Goal: Task Accomplishment & Management: Use online tool/utility

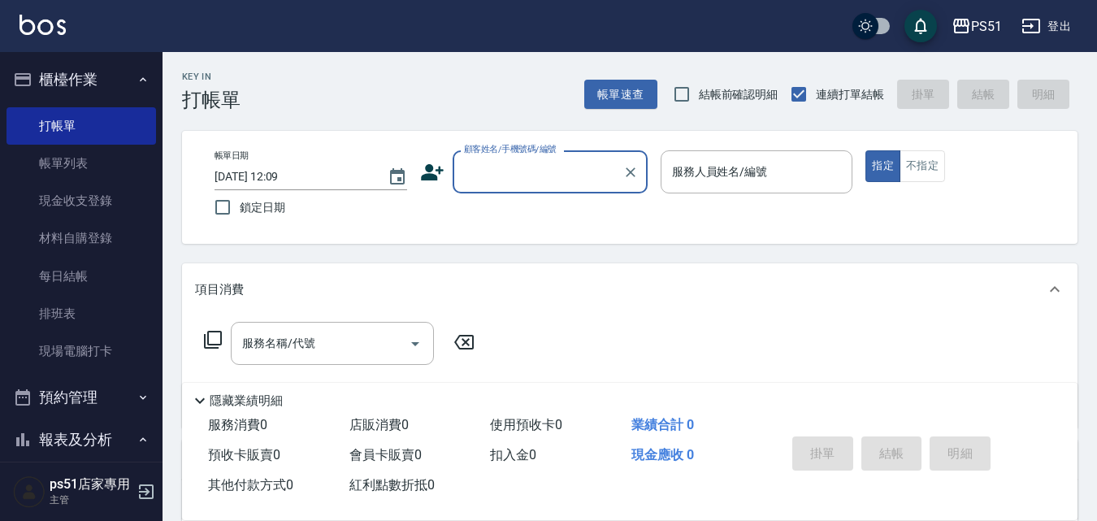
click at [559, 177] on input "顧客姓名/手機號碼/編號" at bounding box center [538, 172] width 156 height 28
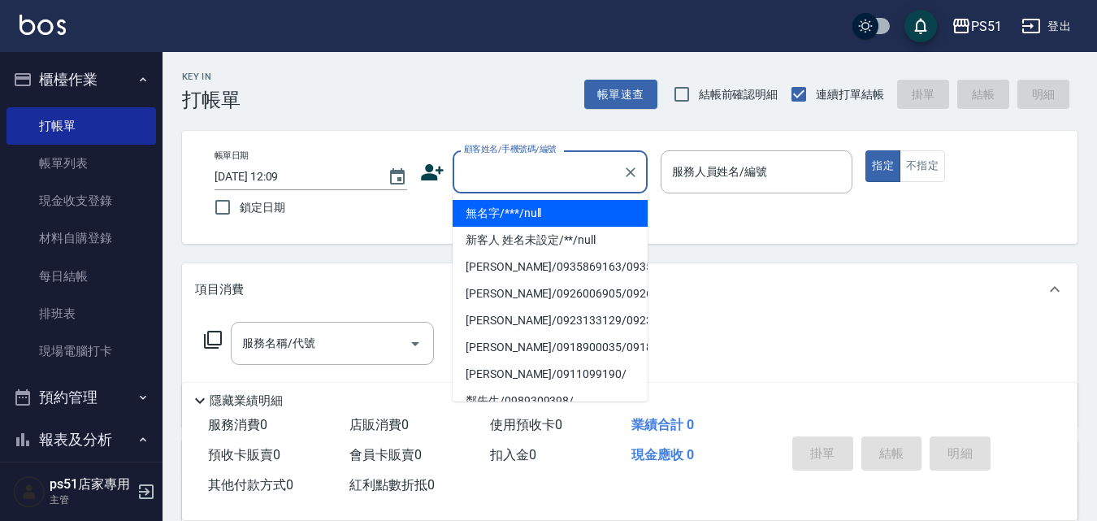
click at [585, 205] on li "無名字/***/null" at bounding box center [549, 213] width 195 height 27
type input "無名字/***/null"
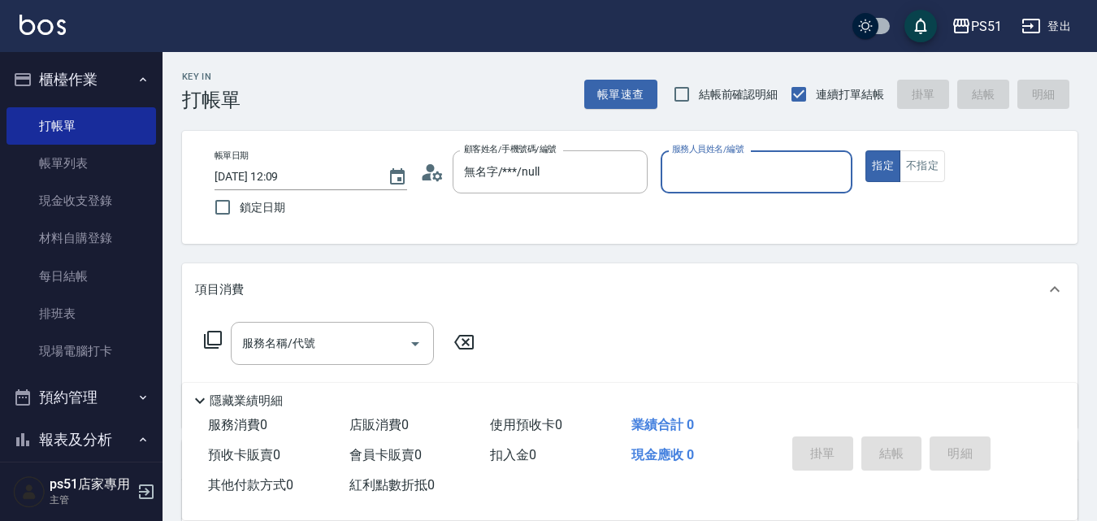
click at [704, 171] on input "服務人員姓名/編號" at bounding box center [757, 172] width 178 height 28
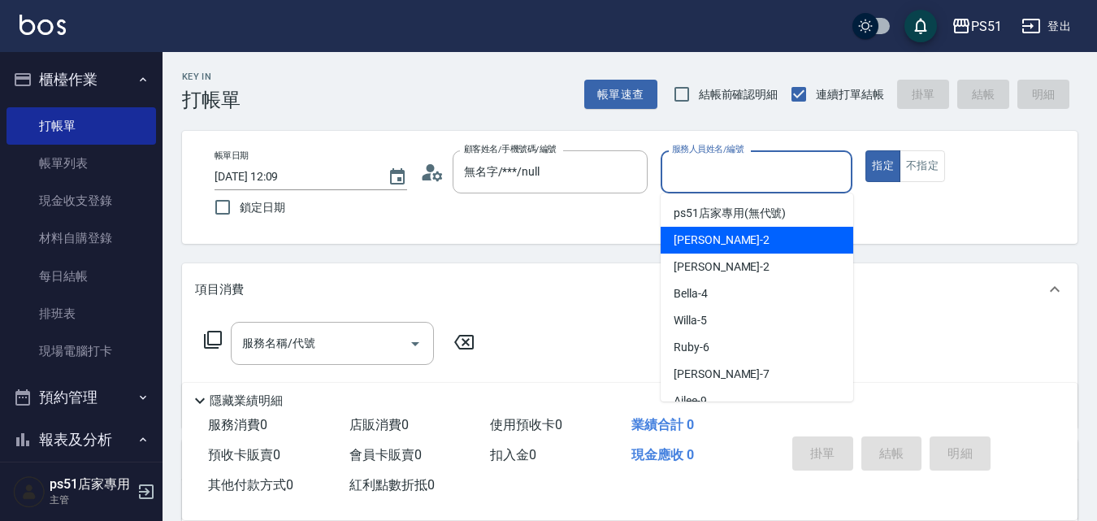
click at [761, 235] on div "[PERSON_NAME] -2" at bounding box center [756, 240] width 193 height 27
type input "[PERSON_NAME]-2"
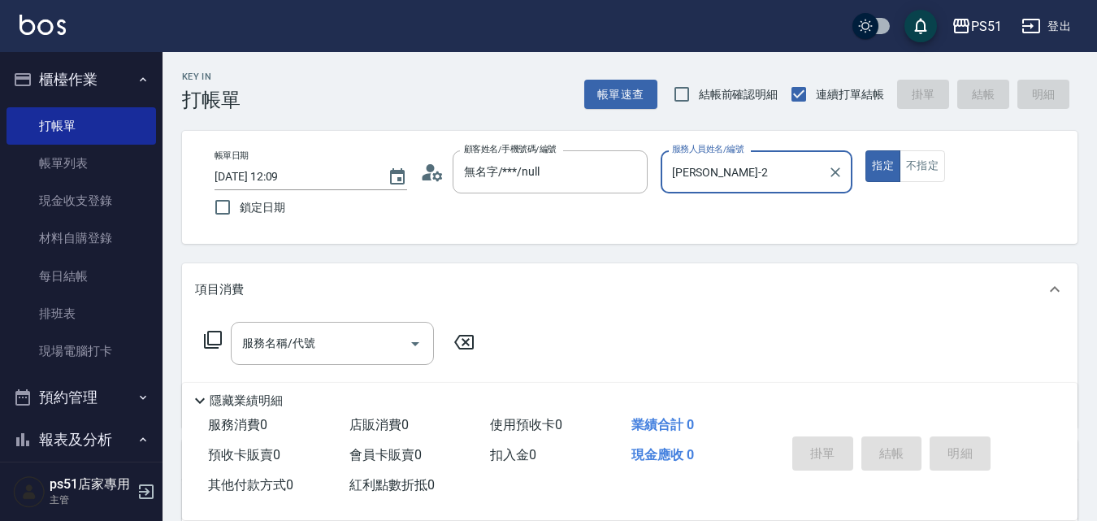
click at [370, 327] on div "服務名稱/代號" at bounding box center [332, 343] width 203 height 43
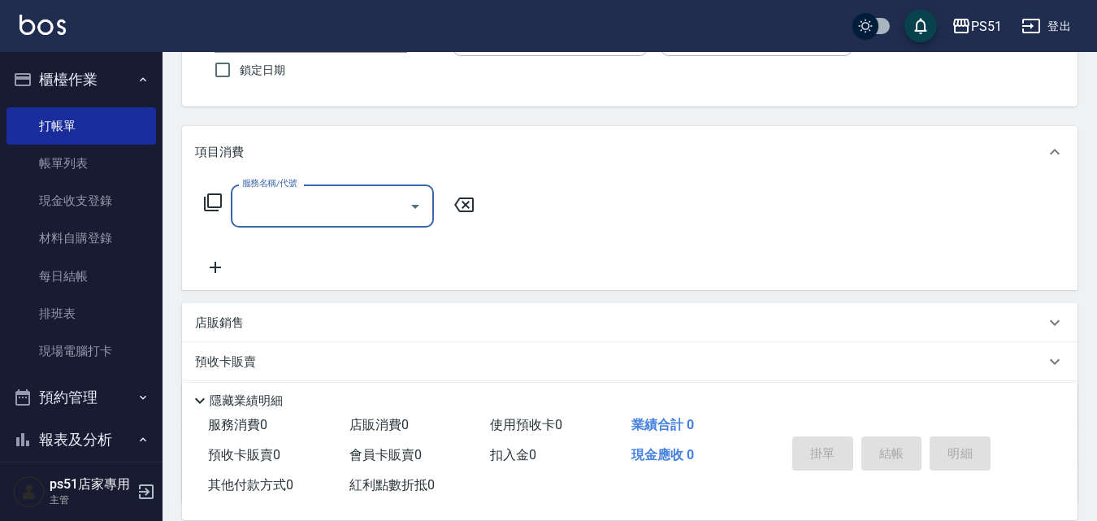
scroll to position [189, 0]
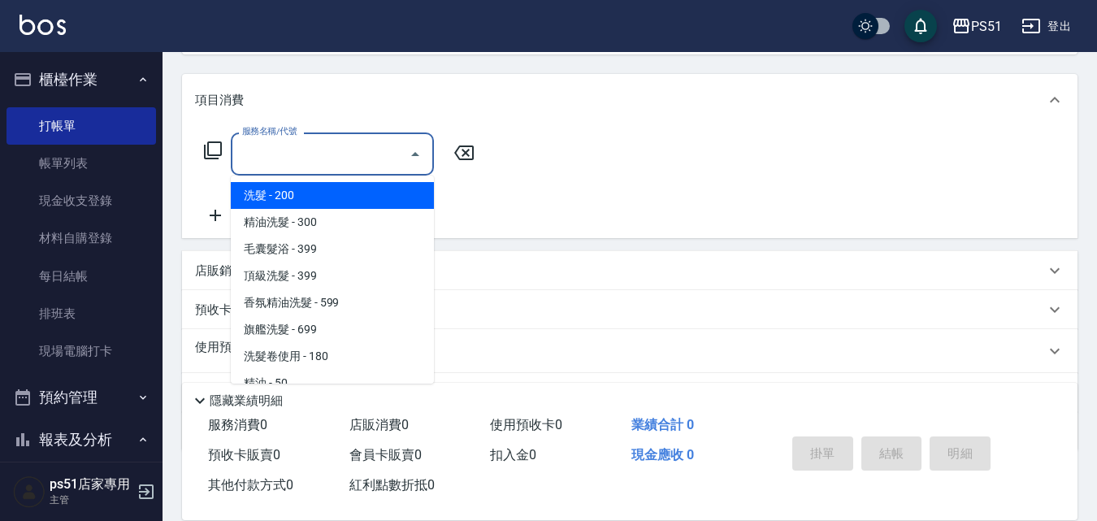
click at [346, 151] on input "服務名稱/代號" at bounding box center [320, 154] width 164 height 28
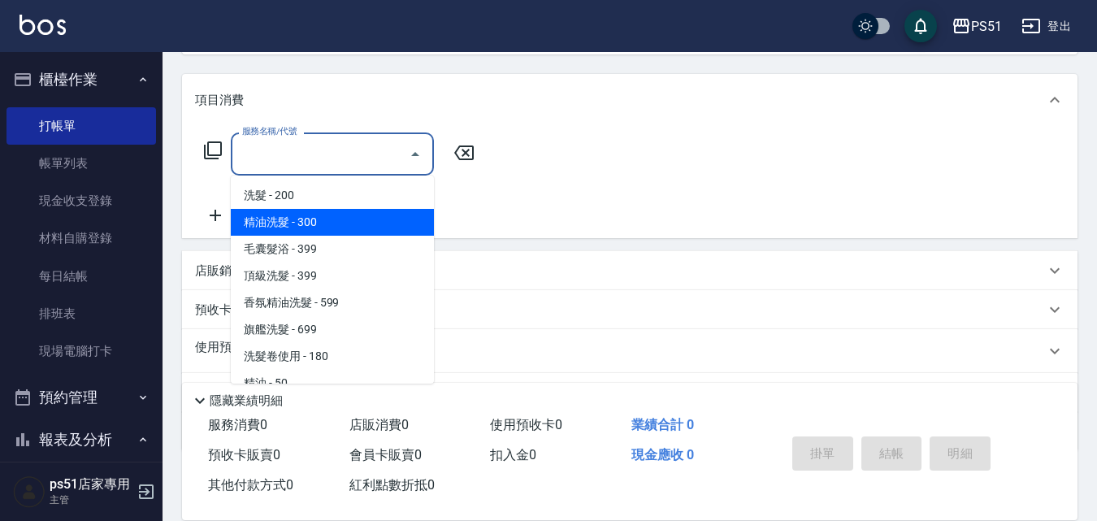
scroll to position [379, 0]
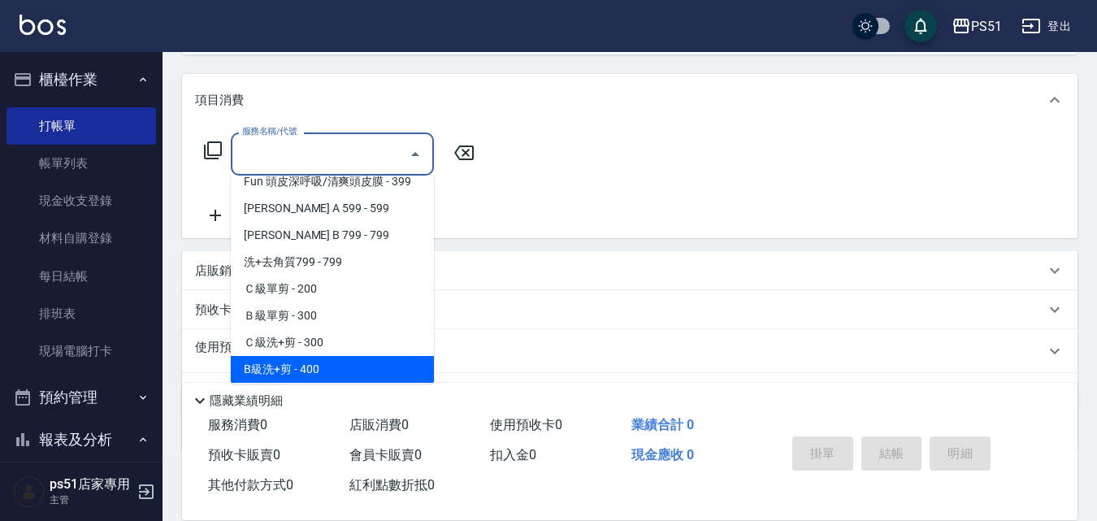
click at [340, 360] on span "B級洗+剪 - 400" at bounding box center [332, 369] width 203 height 27
type input "B級洗+剪(204)"
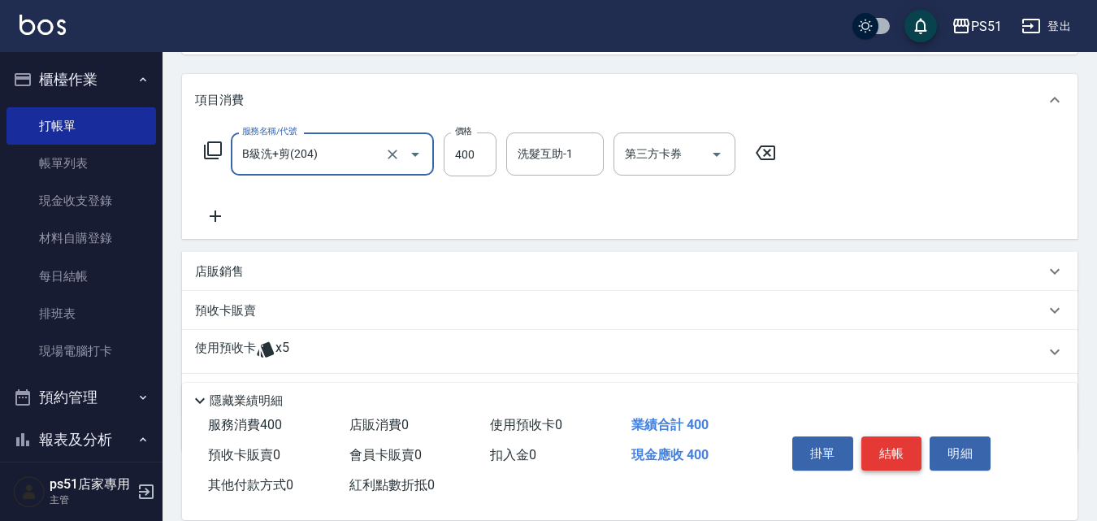
click at [890, 436] on button "結帳" at bounding box center [891, 453] width 61 height 34
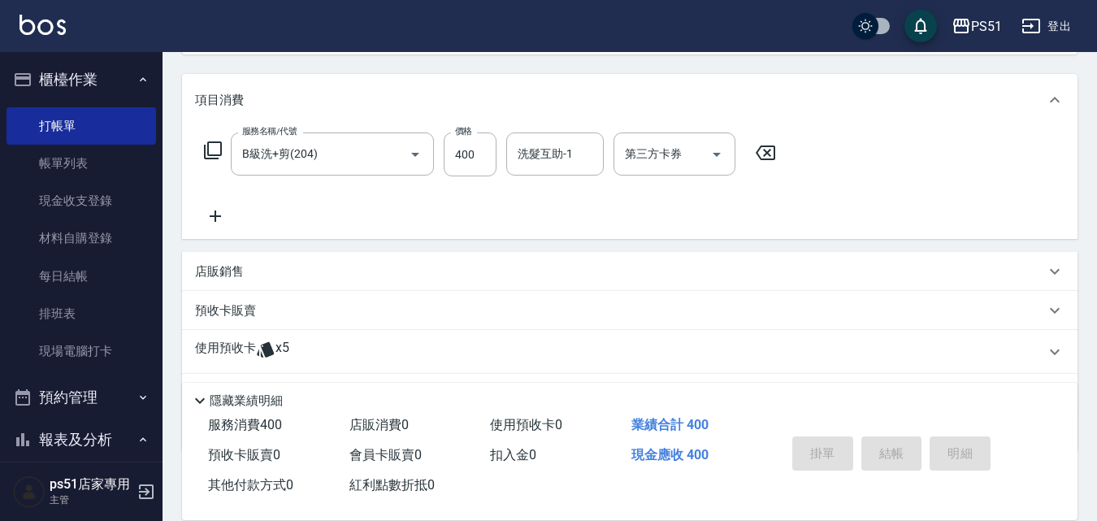
type input "[DATE] 12:58"
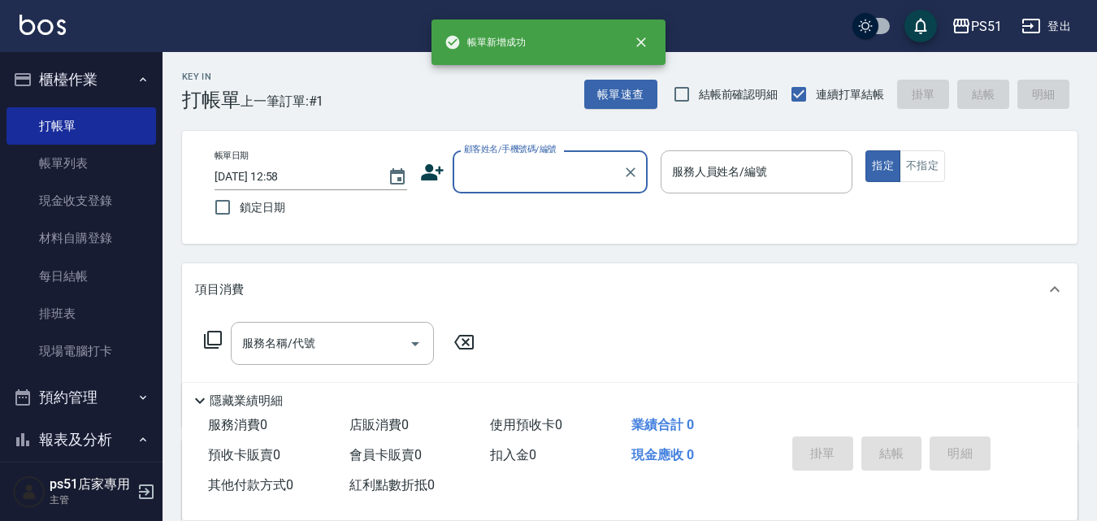
click at [539, 183] on input "顧客姓名/手機號碼/編號" at bounding box center [538, 172] width 156 height 28
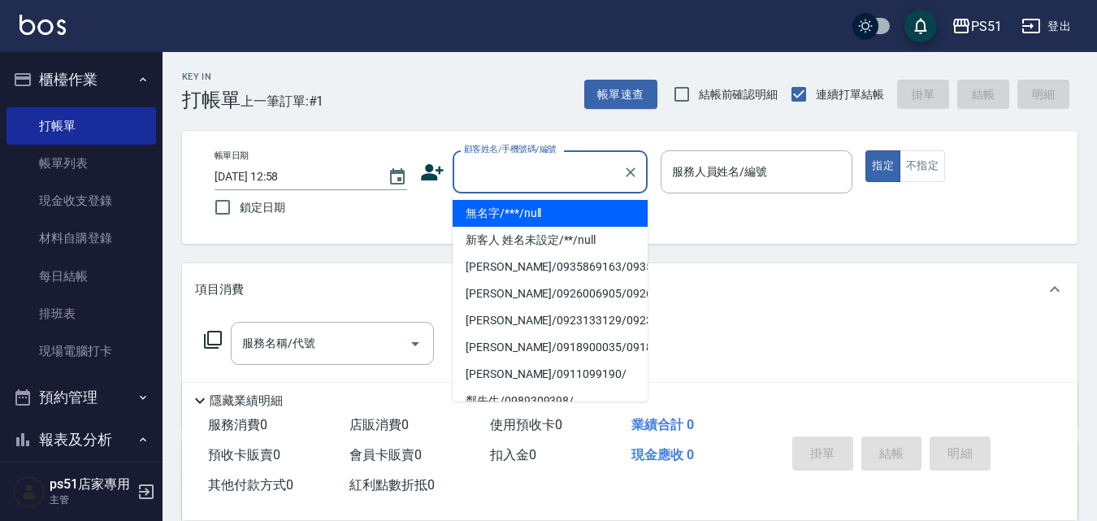
click at [572, 221] on li "無名字/***/null" at bounding box center [549, 213] width 195 height 27
type input "無名字/***/null"
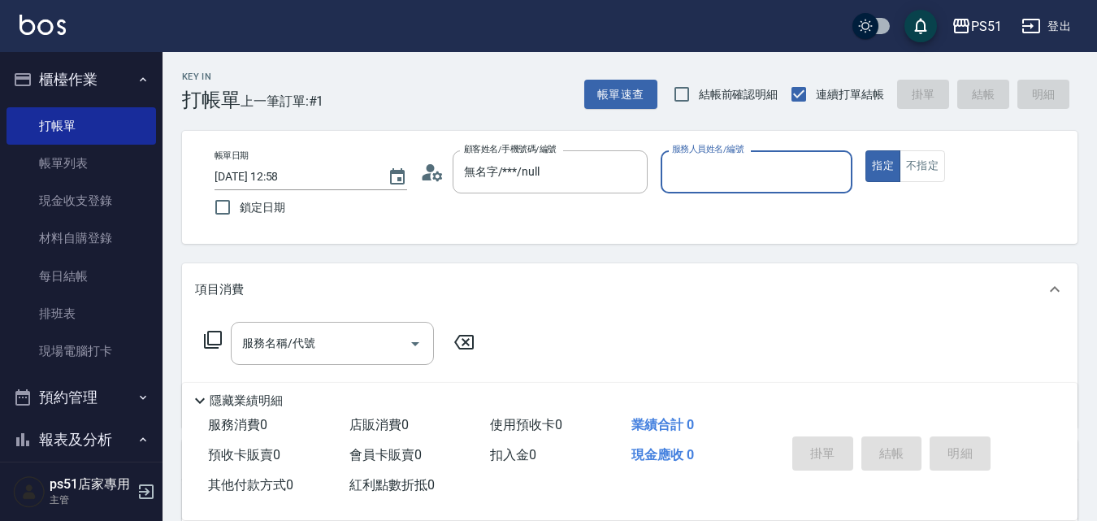
click at [760, 164] on input "服務人員姓名/編號" at bounding box center [757, 172] width 178 height 28
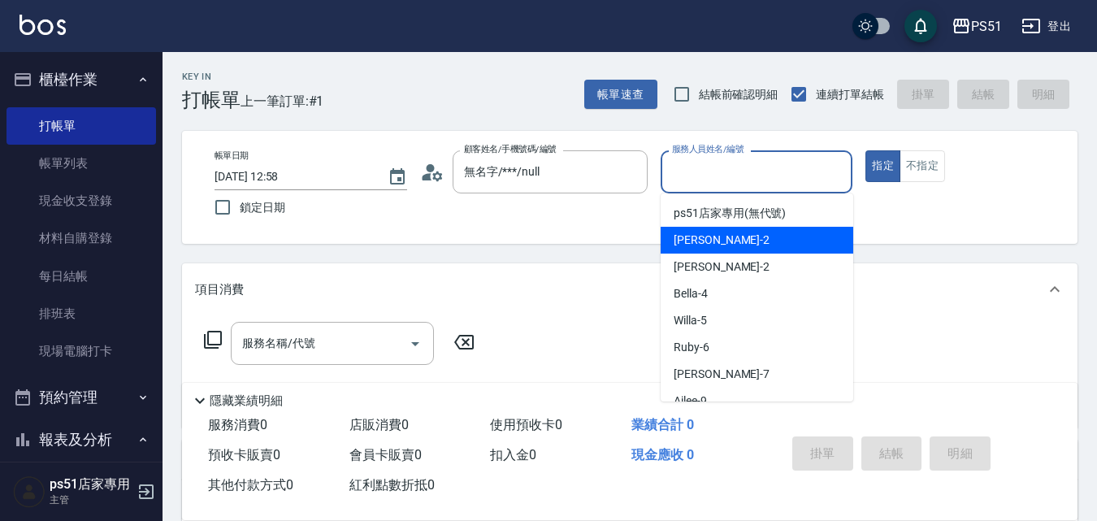
click at [750, 233] on div "[PERSON_NAME] -2" at bounding box center [756, 240] width 193 height 27
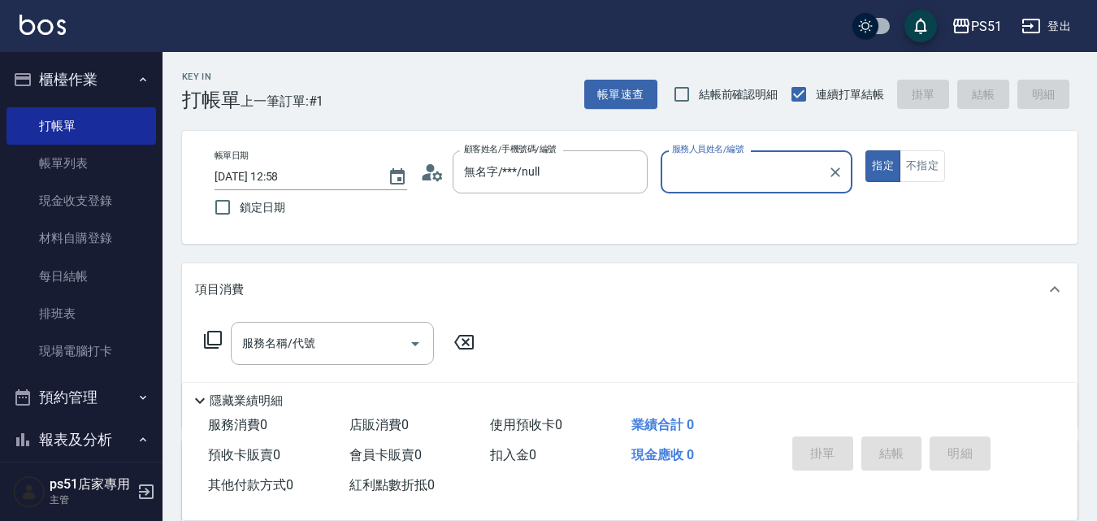
type input "[PERSON_NAME]-2"
click at [338, 342] on input "服務名稱/代號" at bounding box center [320, 343] width 164 height 28
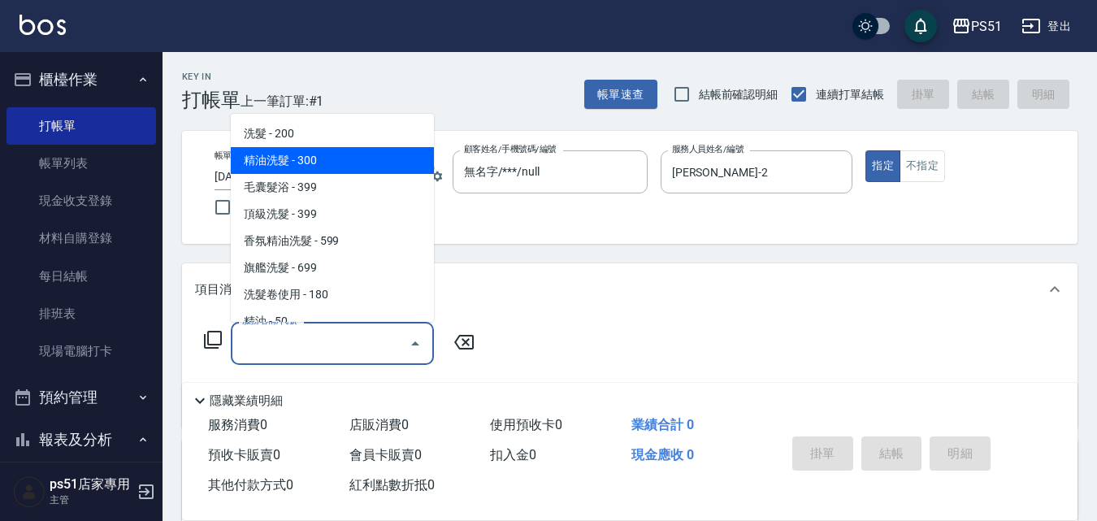
click at [352, 158] on span "精油洗髮 - 300" at bounding box center [332, 160] width 203 height 27
type input "精油洗髮(102)"
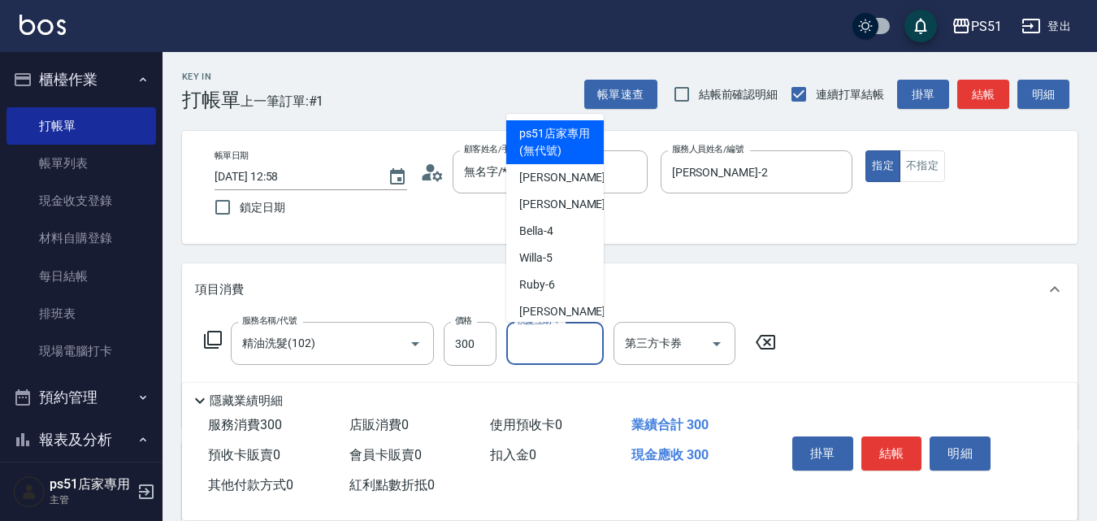
click at [536, 339] on div "洗髮互助-1 洗髮互助-1" at bounding box center [554, 343] width 97 height 43
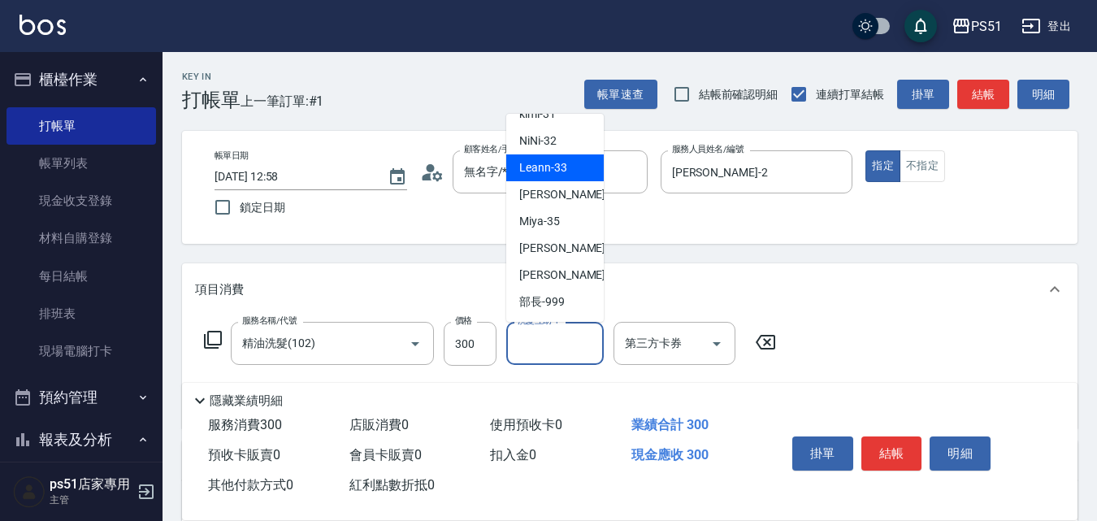
scroll to position [115, 0]
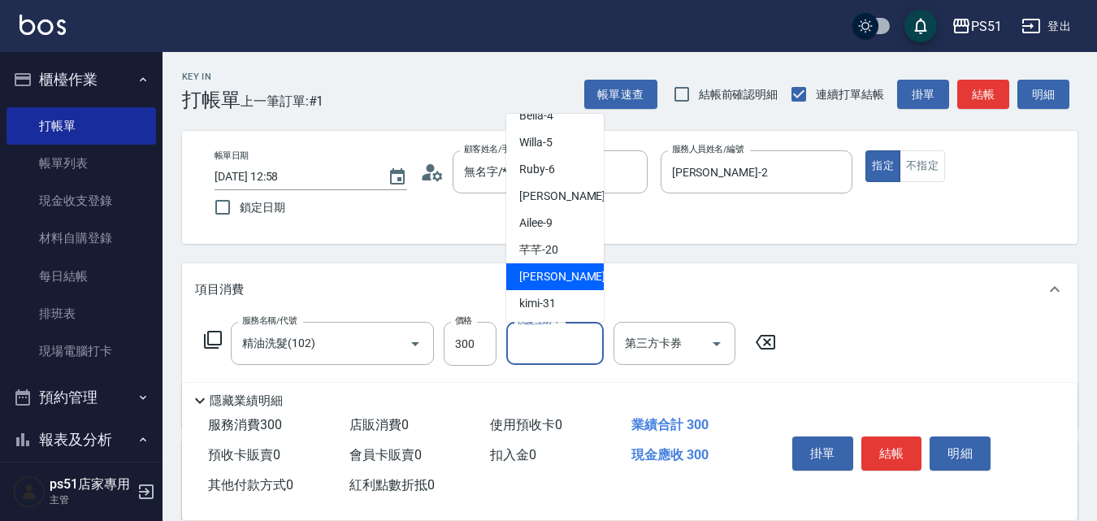
click at [571, 271] on div "[PERSON_NAME] -23" at bounding box center [554, 276] width 97 height 27
type input "[PERSON_NAME]-23"
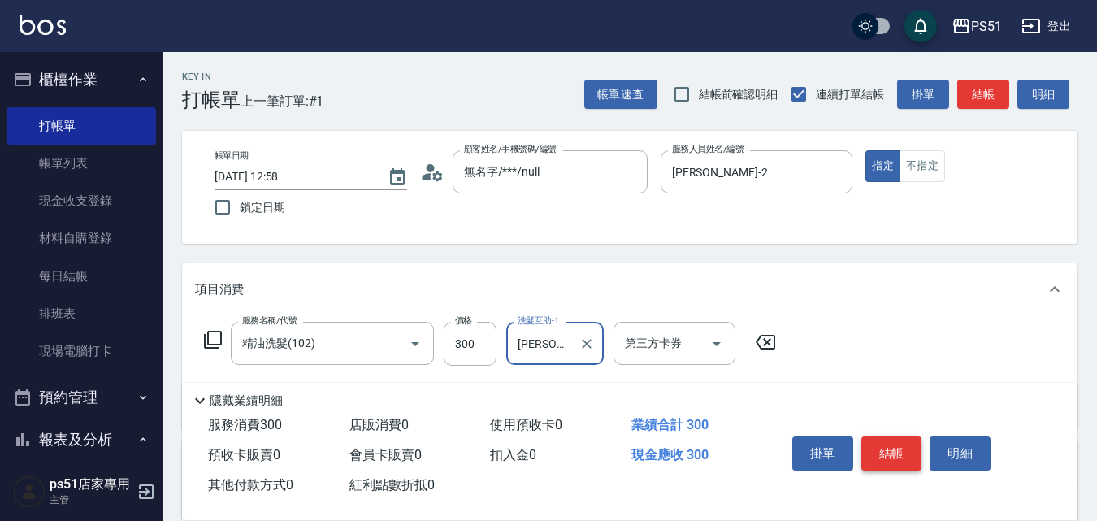
click at [881, 440] on button "結帳" at bounding box center [891, 453] width 61 height 34
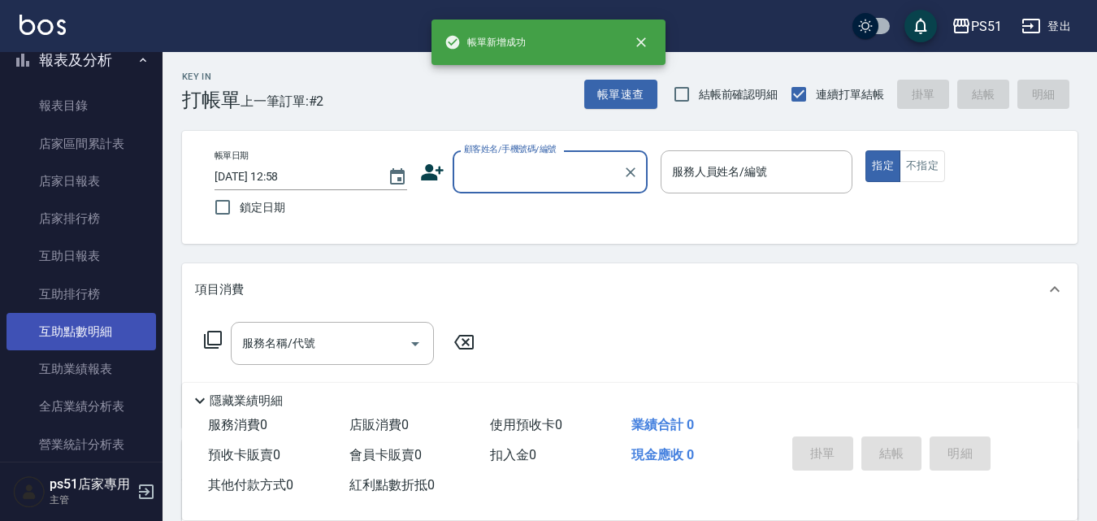
scroll to position [758, 0]
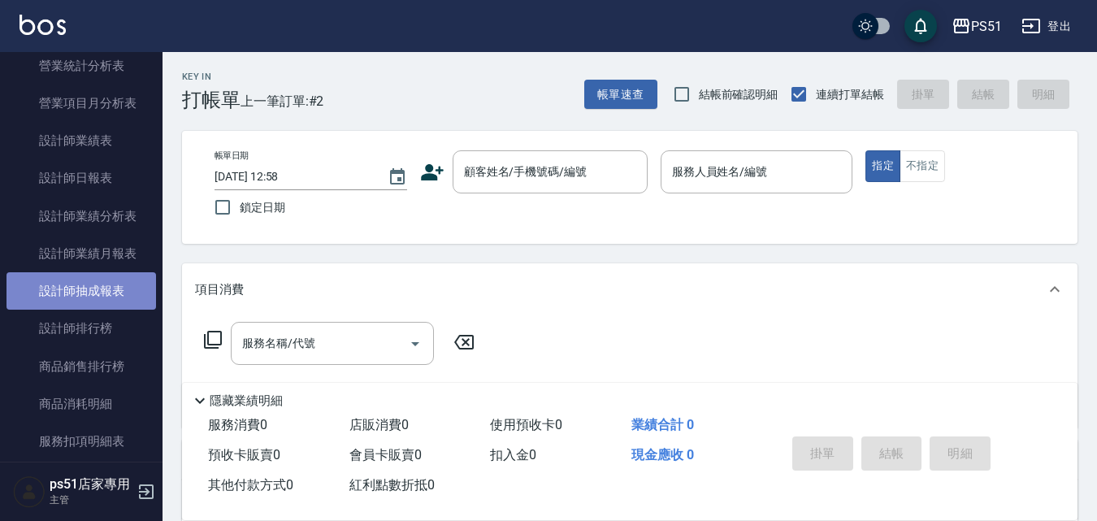
click at [109, 301] on link "設計師抽成報表" at bounding box center [80, 290] width 149 height 37
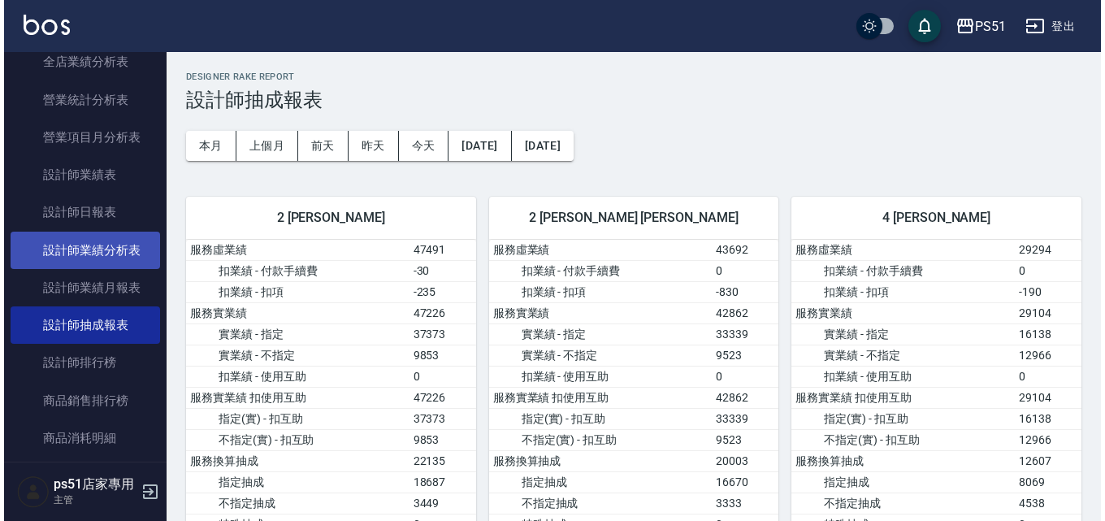
scroll to position [758, 0]
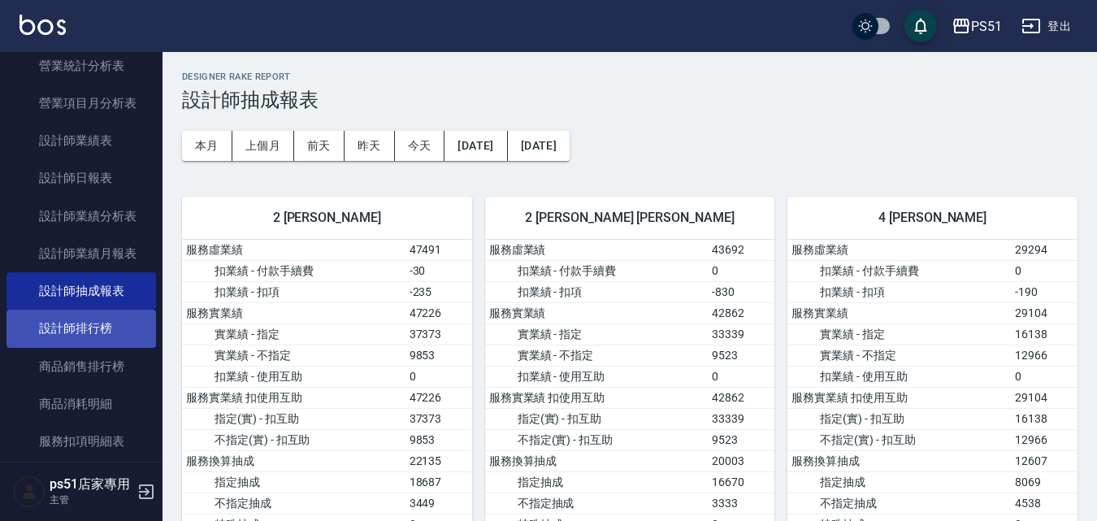
click at [106, 323] on link "設計師排行榜" at bounding box center [80, 328] width 149 height 37
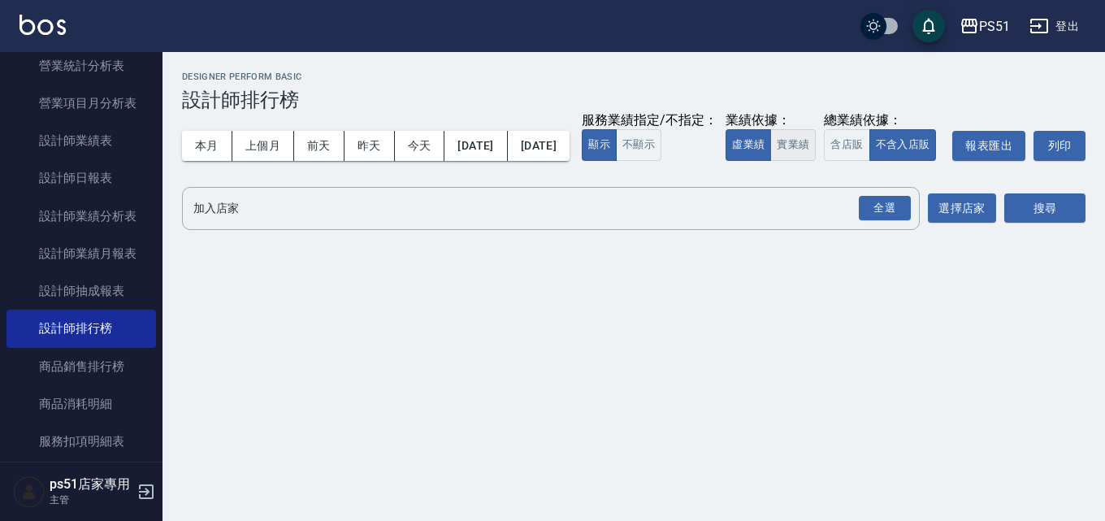
click at [770, 161] on button "實業績" at bounding box center [792, 145] width 45 height 32
click at [894, 221] on div "全選" at bounding box center [885, 208] width 52 height 25
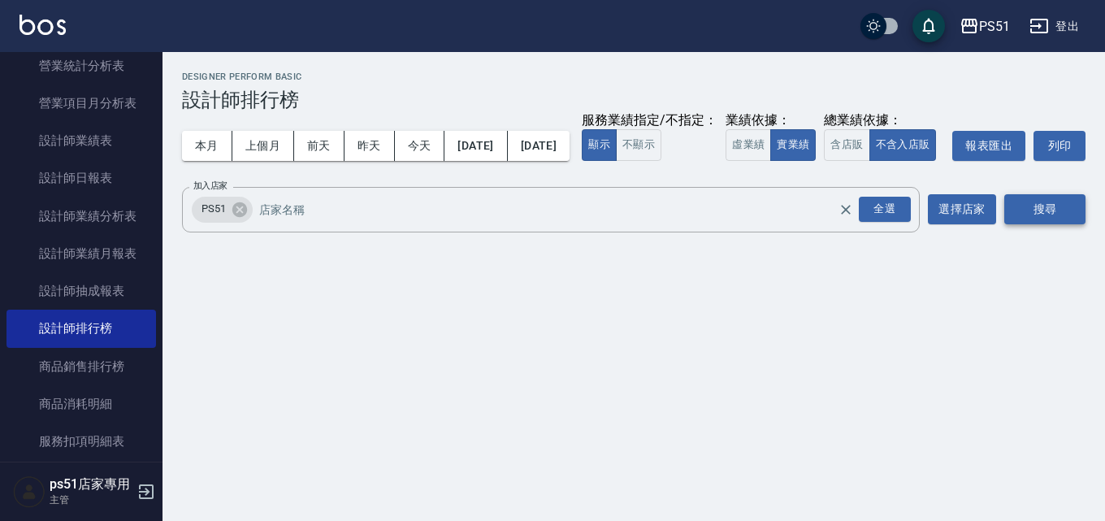
click at [1047, 224] on button "搜尋" at bounding box center [1044, 209] width 81 height 30
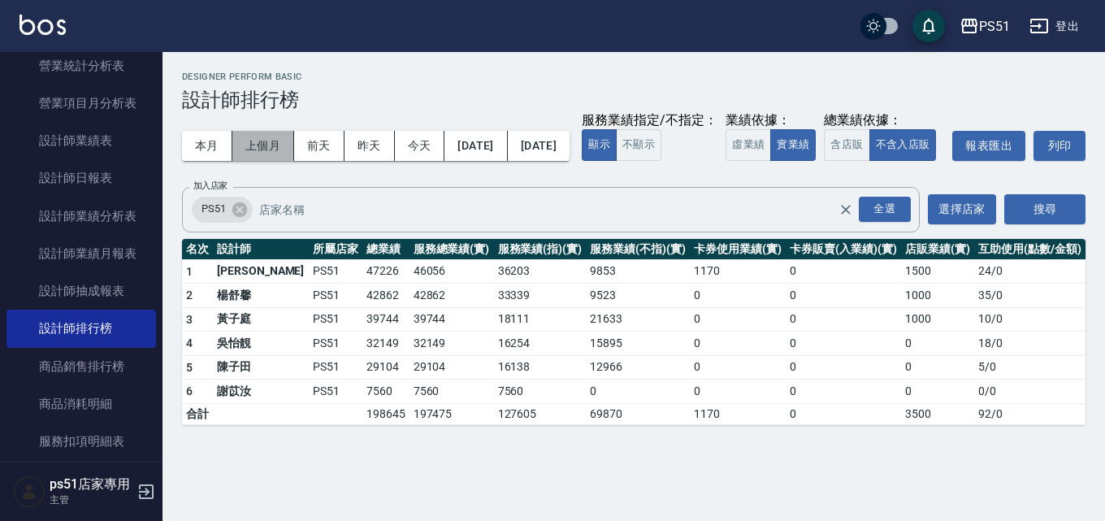
click at [254, 147] on button "上個月" at bounding box center [263, 146] width 62 height 30
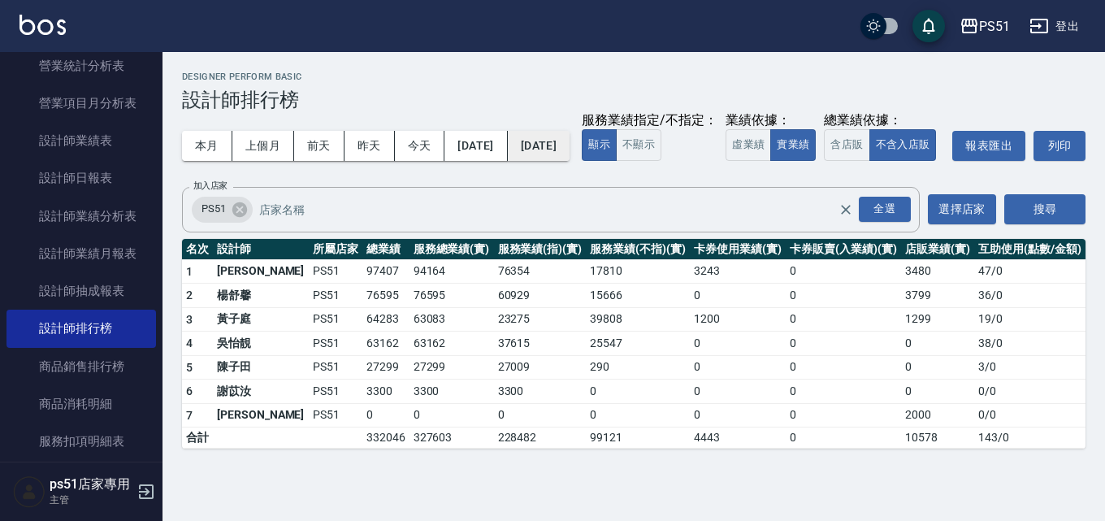
click at [569, 145] on button "[DATE]" at bounding box center [539, 146] width 62 height 30
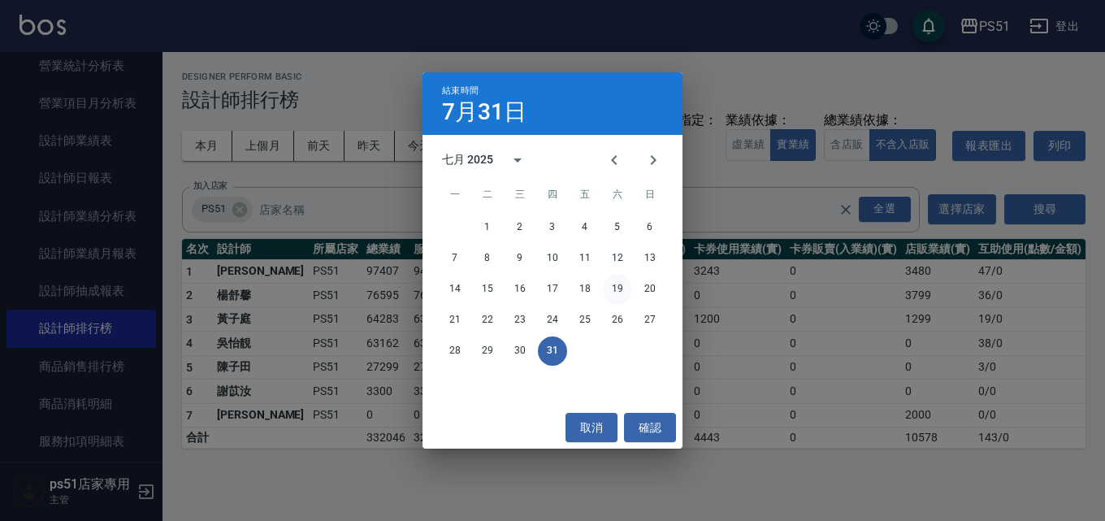
click at [624, 283] on button "19" at bounding box center [617, 289] width 29 height 29
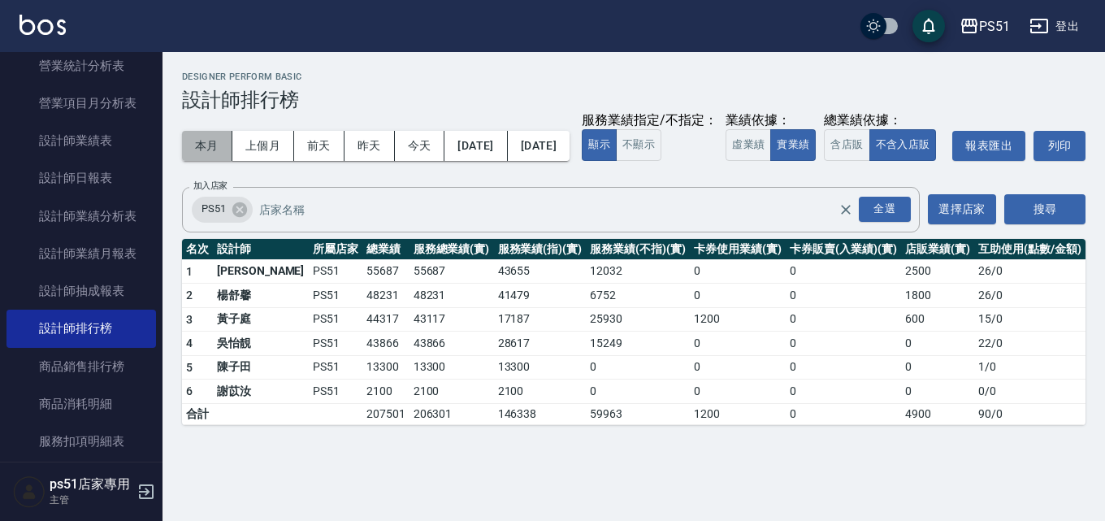
click at [212, 146] on button "本月" at bounding box center [207, 146] width 50 height 30
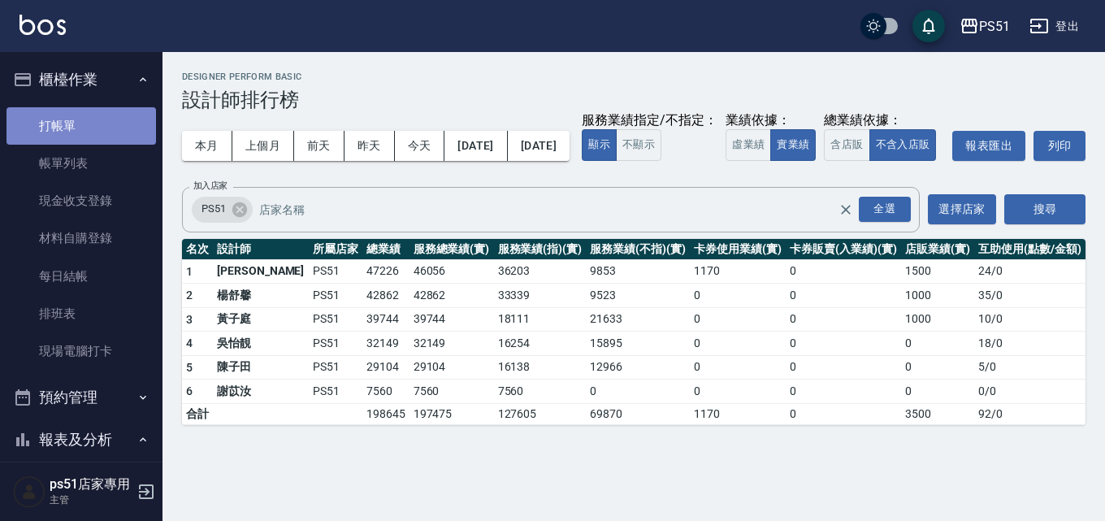
click at [102, 117] on link "打帳單" at bounding box center [80, 125] width 149 height 37
